Goal: Information Seeking & Learning: Find specific fact

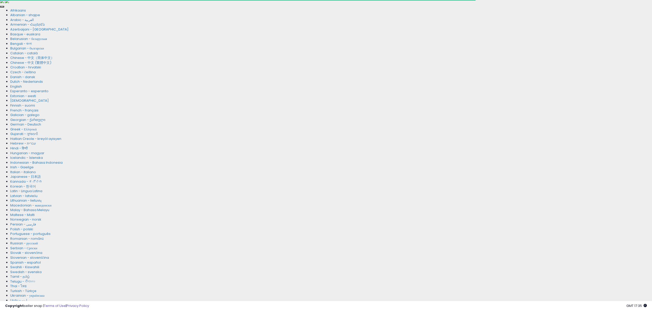
scroll to position [105, 364]
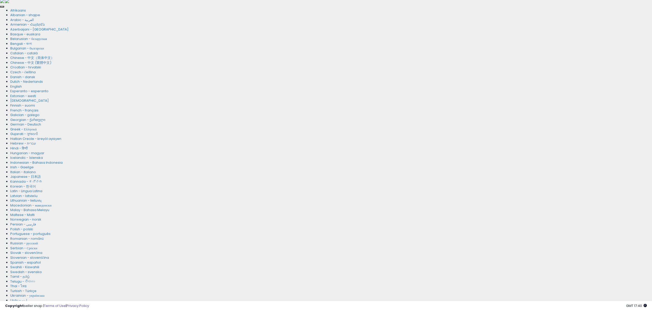
drag, startPoint x: 71, startPoint y: 226, endPoint x: 100, endPoint y: 219, distance: 29.3
paste input "text"
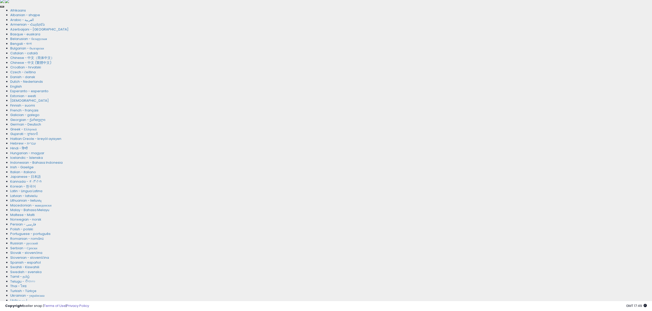
drag, startPoint x: 68, startPoint y: 225, endPoint x: 1, endPoint y: 212, distance: 67.7
paste input "**"
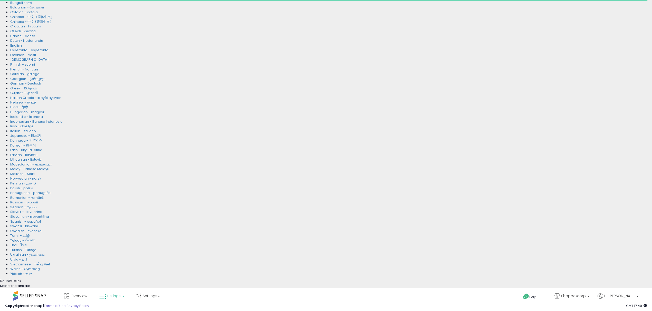
scroll to position [109, 0]
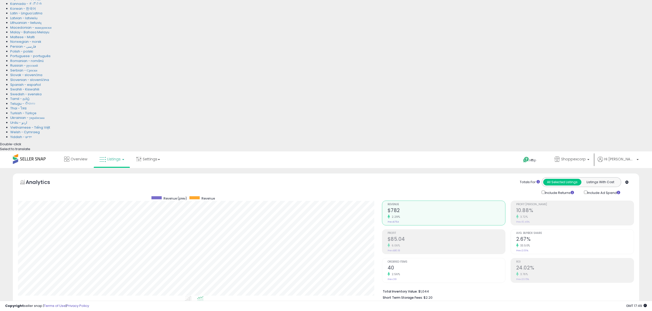
scroll to position [105, 364]
drag, startPoint x: 68, startPoint y: 51, endPoint x: 0, endPoint y: 33, distance: 70.2
paste input "text"
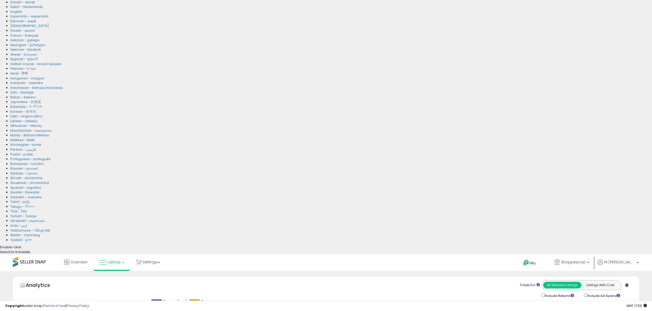
scroll to position [123, 0]
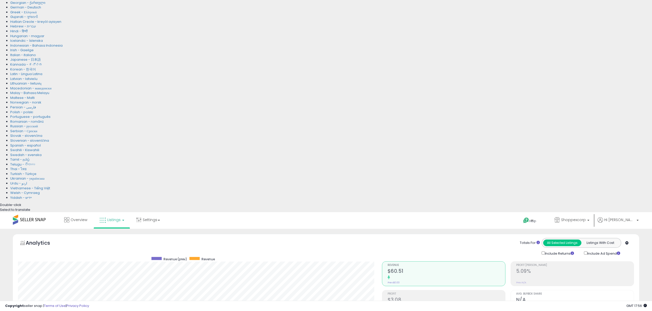
copy span "459707"
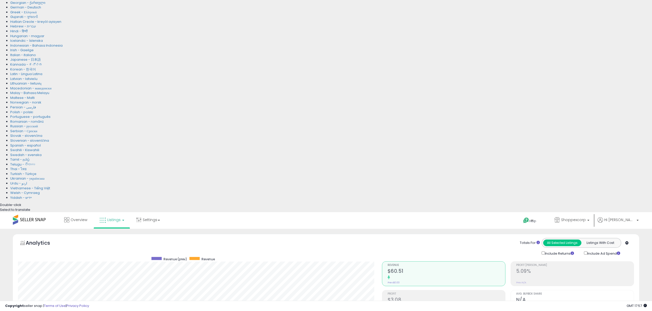
drag, startPoint x: 122, startPoint y: 109, endPoint x: 0, endPoint y: 92, distance: 122.8
paste input "text"
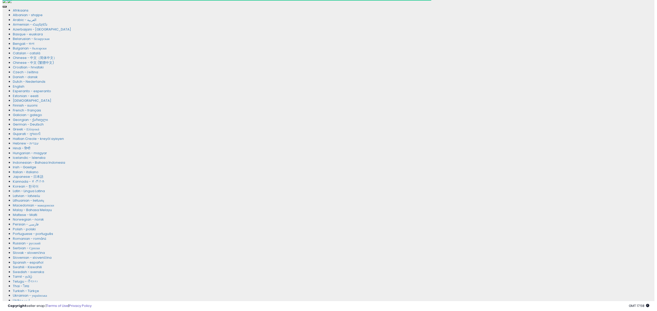
scroll to position [105, 364]
drag, startPoint x: 37, startPoint y: 151, endPoint x: 522, endPoint y: 106, distance: 486.7
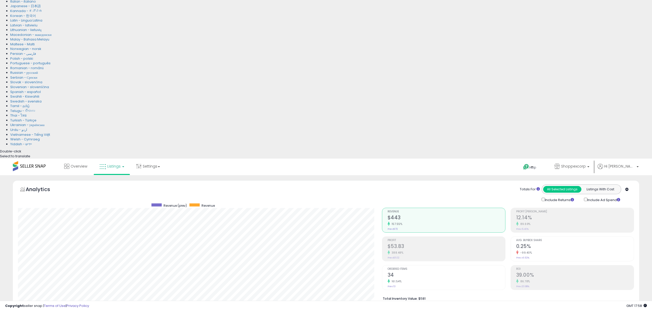
scroll to position [105, 364]
drag, startPoint x: 60, startPoint y: 57, endPoint x: 0, endPoint y: 43, distance: 61.9
paste input "**"
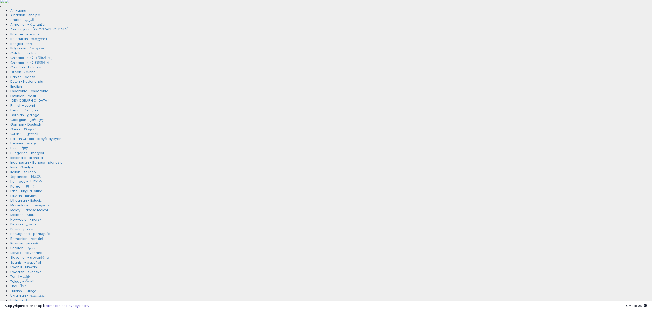
paste input "**"
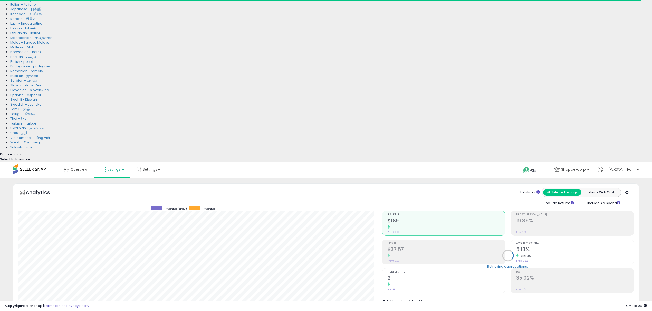
scroll to position [239, 0]
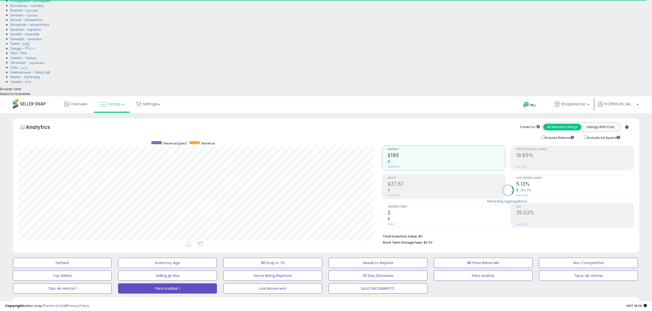
drag, startPoint x: 40, startPoint y: 116, endPoint x: 33, endPoint y: 84, distance: 32.9
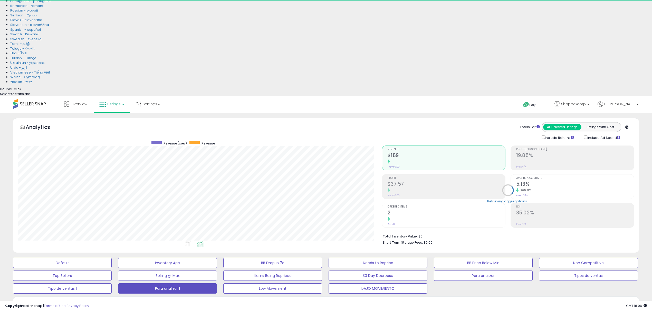
copy span "158046"
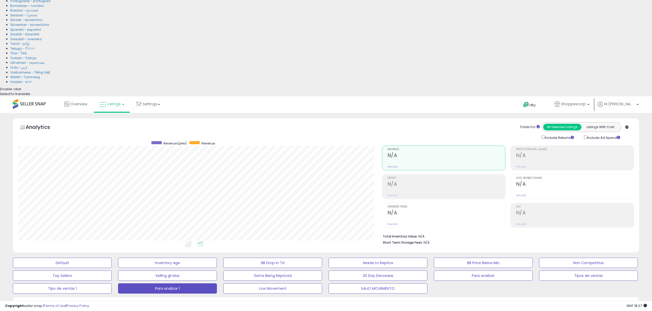
scroll to position [103, 0]
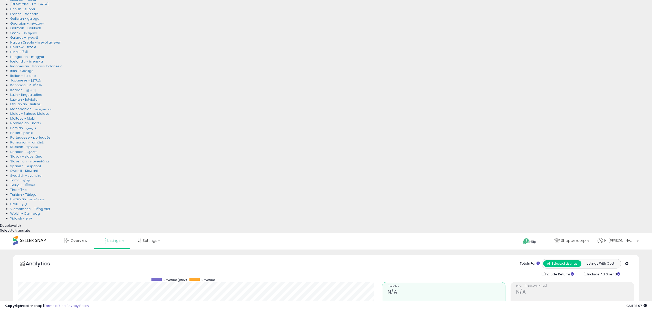
drag, startPoint x: 63, startPoint y: 133, endPoint x: 0, endPoint y: 133, distance: 62.6
paste input "text"
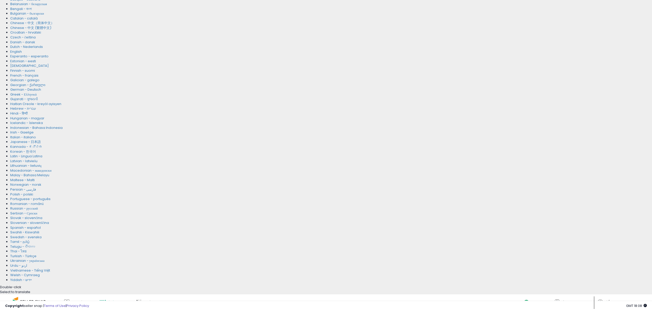
scroll to position [110, 0]
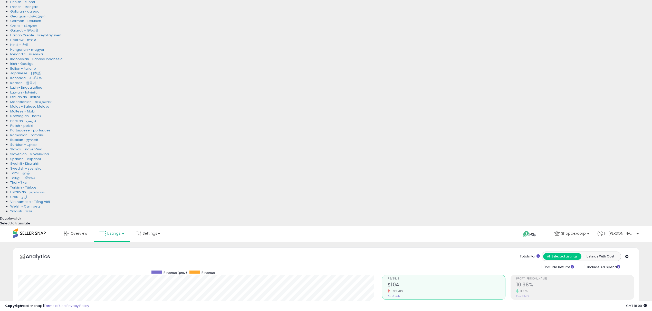
drag, startPoint x: 80, startPoint y: 120, endPoint x: 0, endPoint y: 119, distance: 79.5
paste input "text"
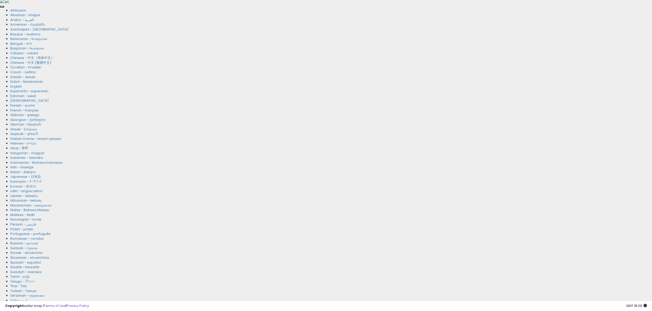
scroll to position [105, 364]
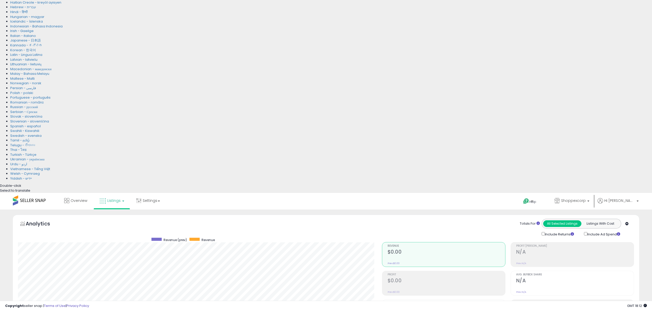
scroll to position [143, 0]
drag, startPoint x: 113, startPoint y: 91, endPoint x: 0, endPoint y: 83, distance: 113.2
paste input "text"
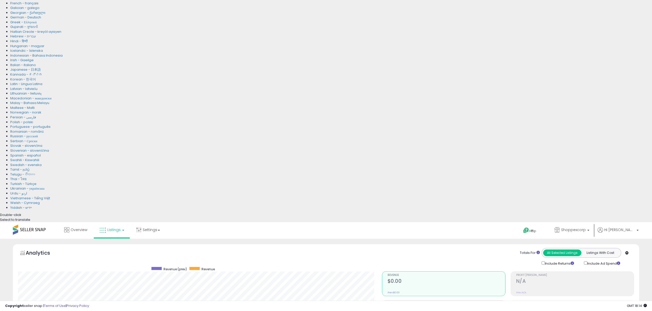
scroll to position [118, 0]
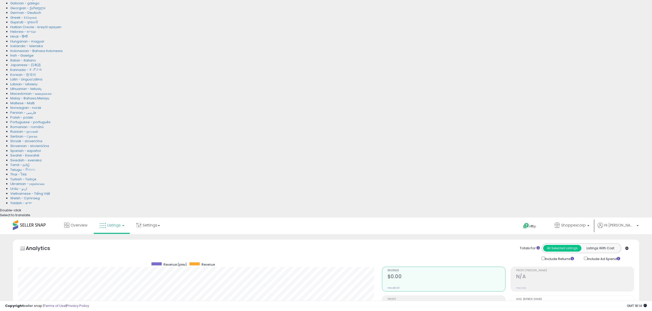
drag, startPoint x: 310, startPoint y: 179, endPoint x: 302, endPoint y: 177, distance: 8.9
copy link "9.91"
drag, startPoint x: 72, startPoint y: 118, endPoint x: 0, endPoint y: 117, distance: 72.1
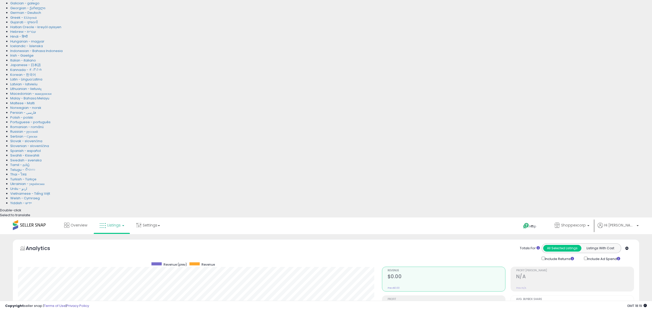
paste input "text"
type input "**********"
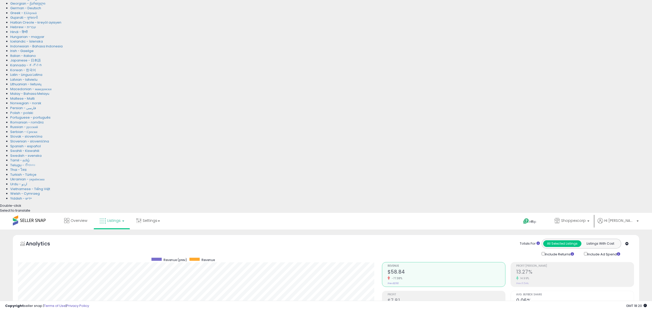
scroll to position [143, 0]
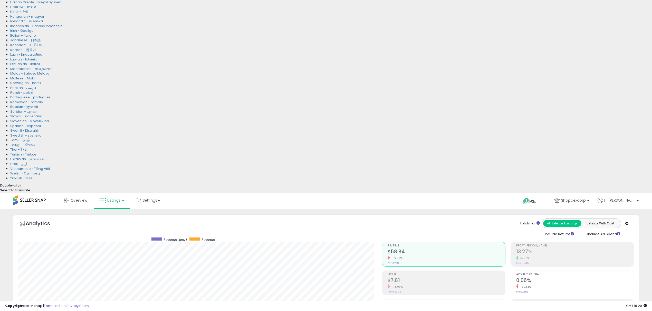
drag, startPoint x: 38, startPoint y: 147, endPoint x: 40, endPoint y: 175, distance: 28.8
